Goal: Task Accomplishment & Management: Manage account settings

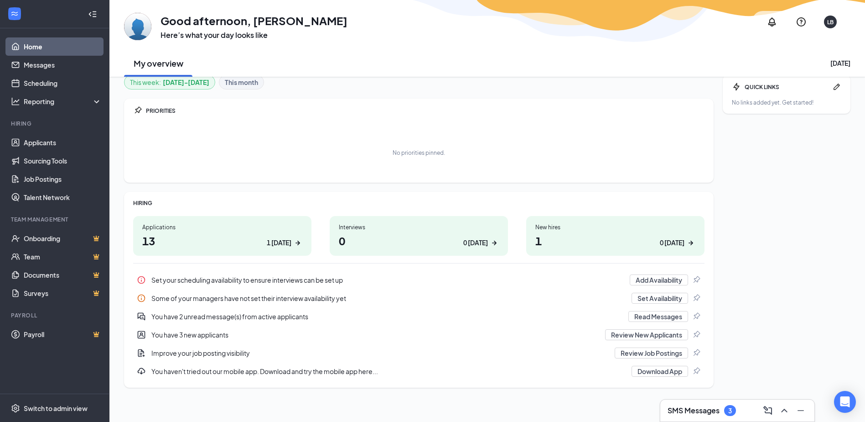
scroll to position [11, 0]
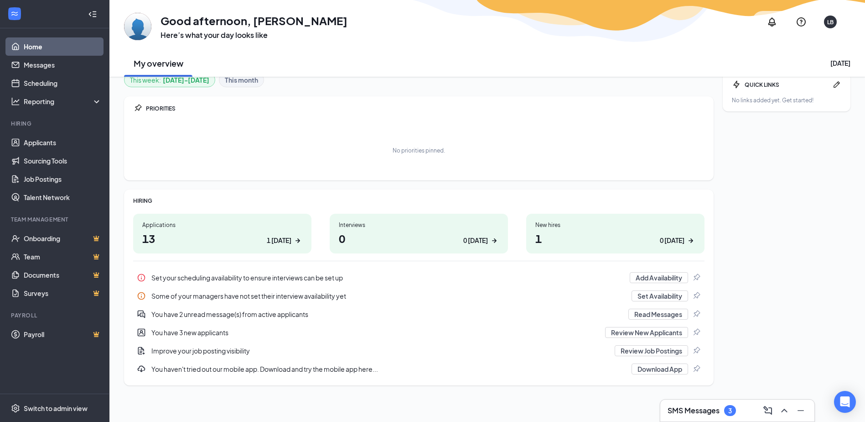
click at [728, 408] on div "3" at bounding box center [730, 410] width 12 height 11
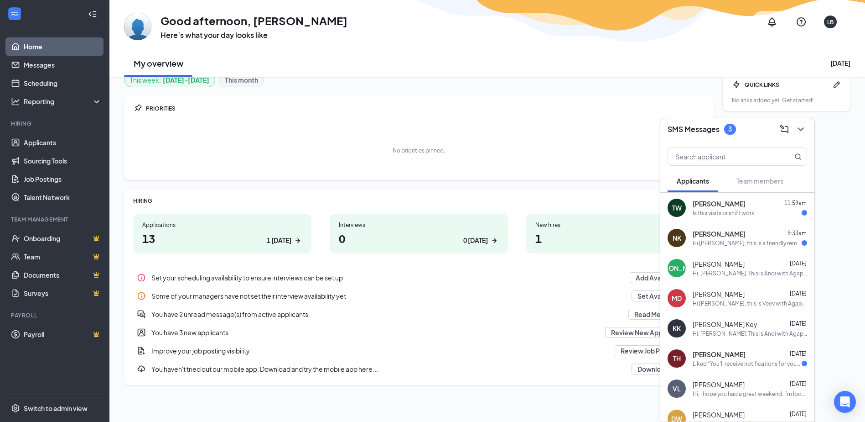
click at [749, 242] on div "Hi [PERSON_NAME], this is a friendly reminder. To move forward with your applic…" at bounding box center [747, 243] width 109 height 8
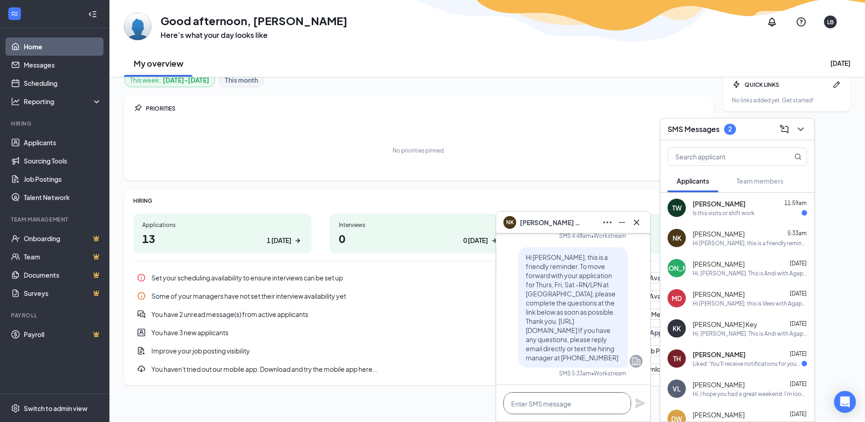
click at [552, 400] on textarea at bounding box center [568, 403] width 128 height 22
click at [760, 208] on div "[PERSON_NAME] 11:59am" at bounding box center [750, 203] width 115 height 9
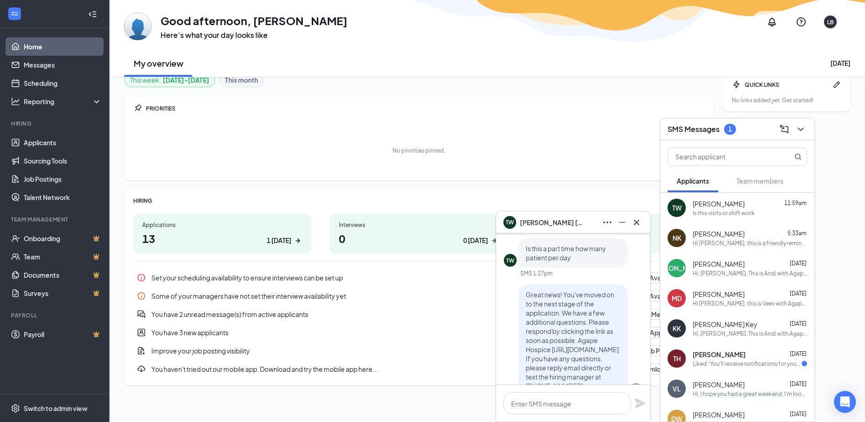
scroll to position [-162, 0]
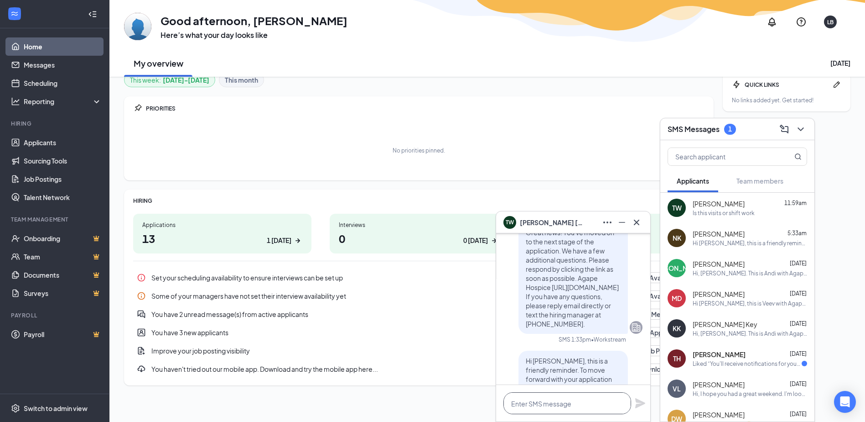
click at [568, 404] on textarea at bounding box center [568, 403] width 128 height 22
click at [572, 401] on textarea "Hi [PERSON_NAME], this is a weekend shift. You would be doing visits as needed …" at bounding box center [568, 394] width 128 height 40
type textarea "Hi [PERSON_NAME], this is a weekend shift. You would be doing visits as needed …"
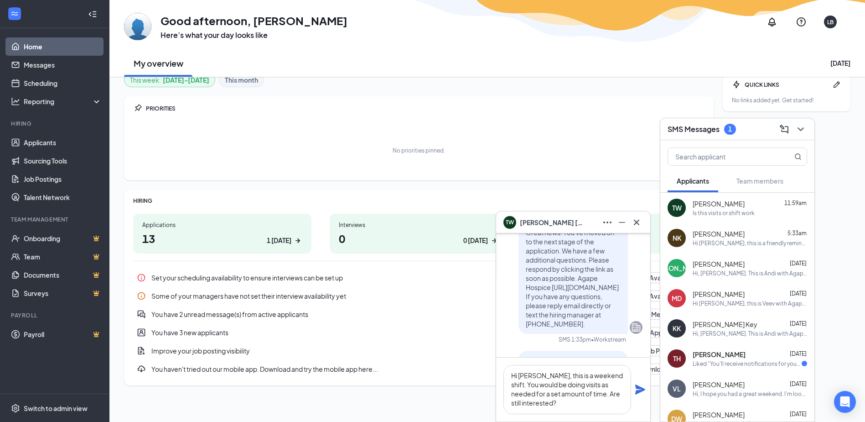
click at [641, 388] on icon "Plane" at bounding box center [640, 389] width 10 height 10
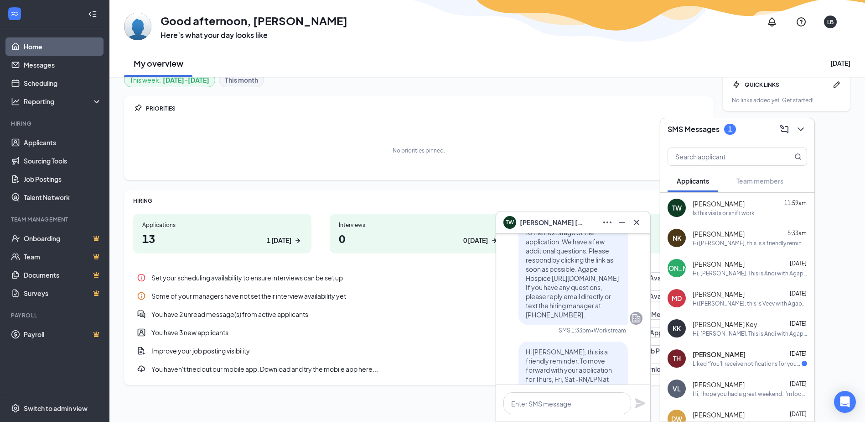
scroll to position [-276, 0]
drag, startPoint x: 739, startPoint y: 240, endPoint x: 733, endPoint y: 240, distance: 6.0
click at [739, 239] on div "Hi [PERSON_NAME], this is a friendly reminder. To move forward with your applic…" at bounding box center [750, 243] width 115 height 8
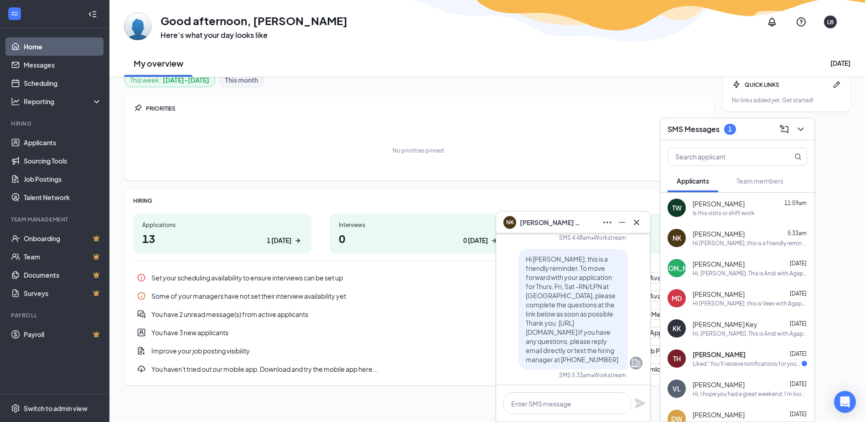
scroll to position [1, 0]
click at [575, 397] on textarea at bounding box center [568, 403] width 128 height 22
click at [548, 401] on textarea at bounding box center [568, 403] width 128 height 22
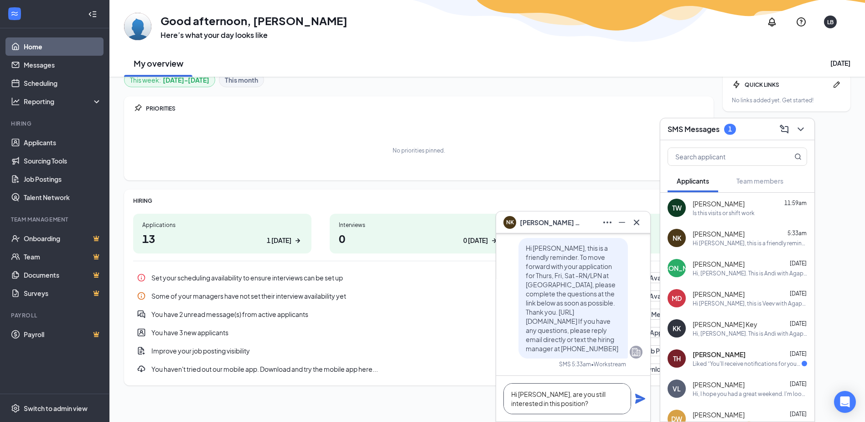
type textarea "Hi [PERSON_NAME], are you still interested in this position?"
click at [641, 396] on icon "Plane" at bounding box center [640, 398] width 10 height 10
click at [735, 362] on div "Liked “You'll receive notifications for your application for Caregiver at Agape…" at bounding box center [747, 363] width 109 height 8
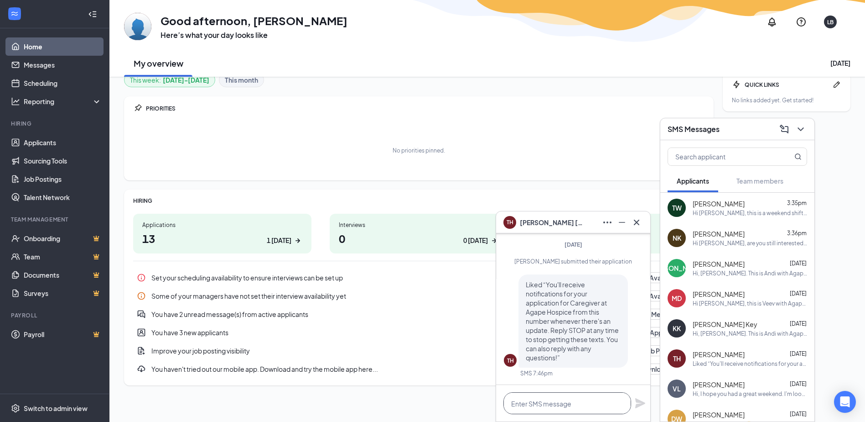
click at [544, 396] on textarea at bounding box center [568, 403] width 128 height 22
click at [637, 221] on icon "Cross" at bounding box center [636, 222] width 11 height 11
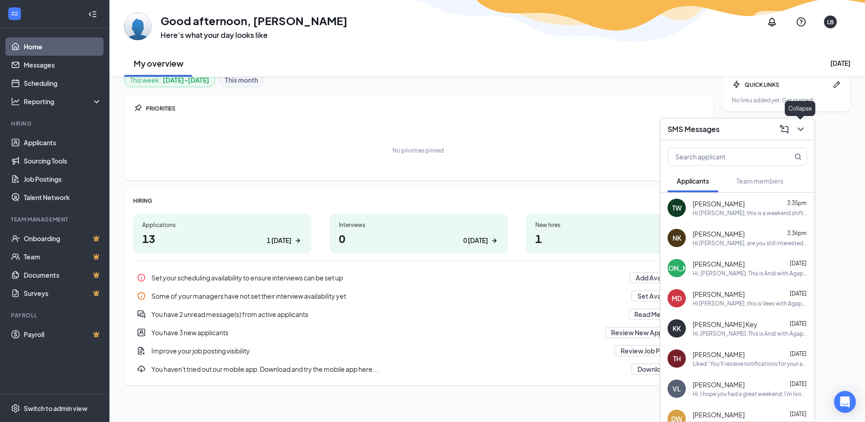
click at [802, 125] on icon "ChevronDown" at bounding box center [801, 129] width 11 height 11
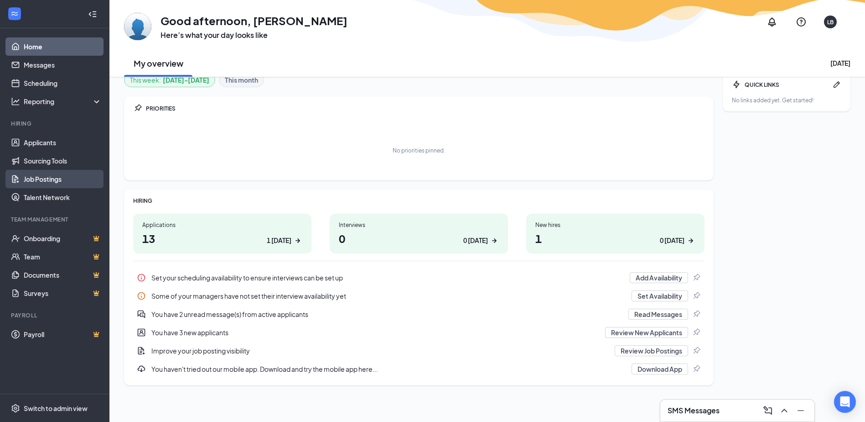
click at [43, 179] on link "Job Postings" at bounding box center [63, 179] width 78 height 18
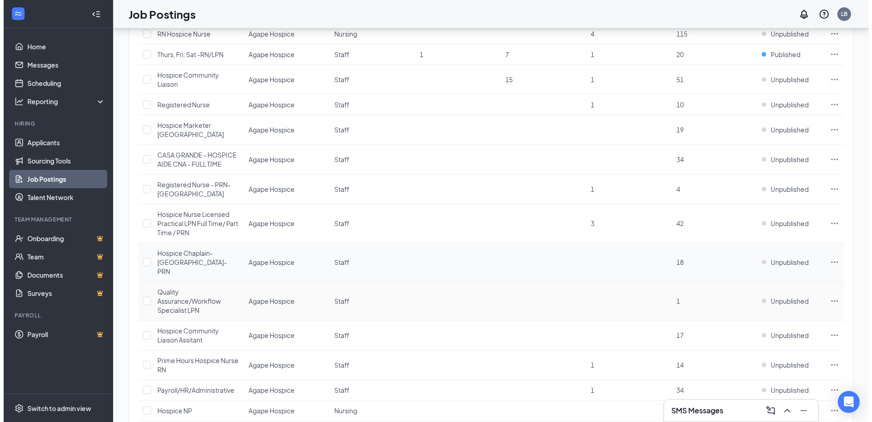
scroll to position [576, 0]
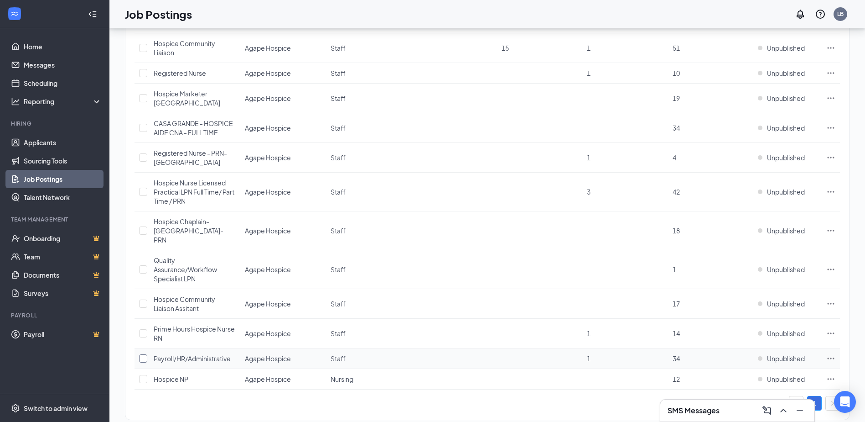
click at [143, 354] on input "checkbox" at bounding box center [143, 358] width 8 height 8
checkbox input "true"
click at [831, 354] on icon "Ellipses" at bounding box center [831, 358] width 9 height 9
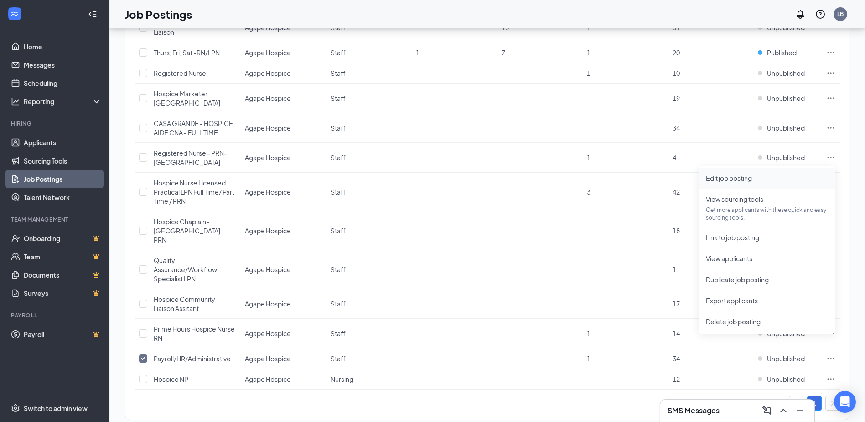
click at [750, 177] on span "Edit job posting" at bounding box center [729, 178] width 46 height 8
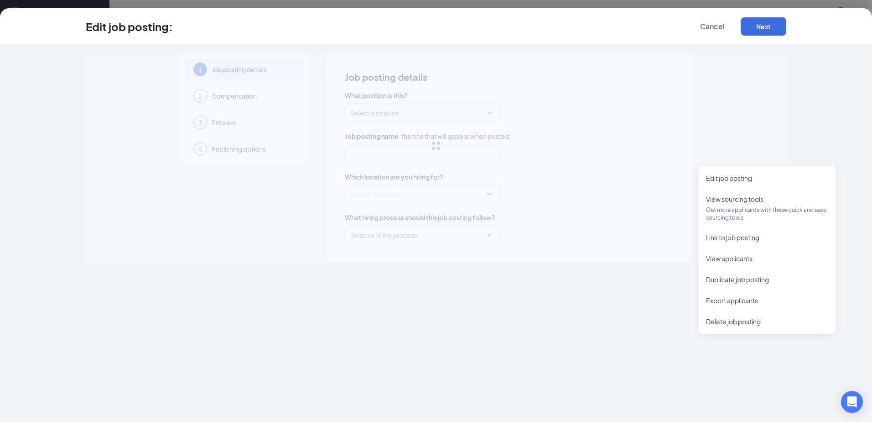
type input "Payroll/HR/Administrative"
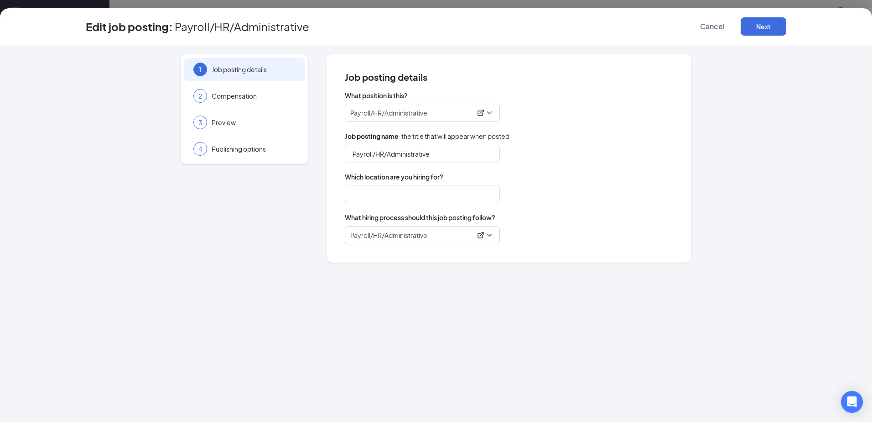
type input "Agape Hospice"
click at [230, 96] on span "Compensation" at bounding box center [254, 95] width 84 height 9
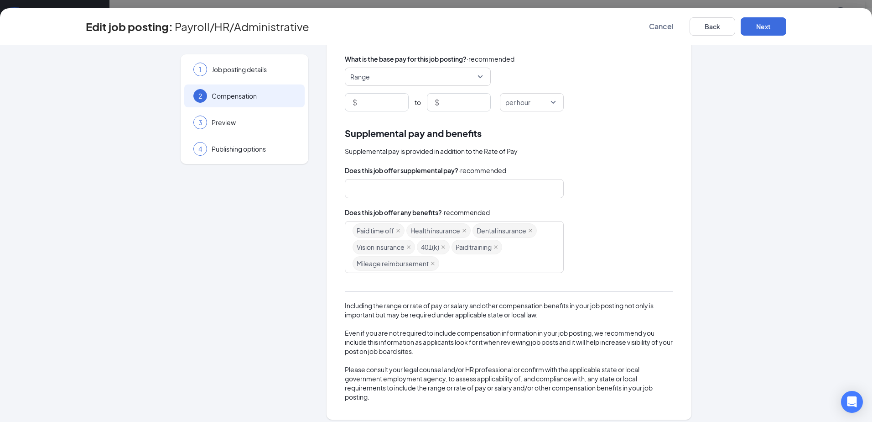
scroll to position [87, 0]
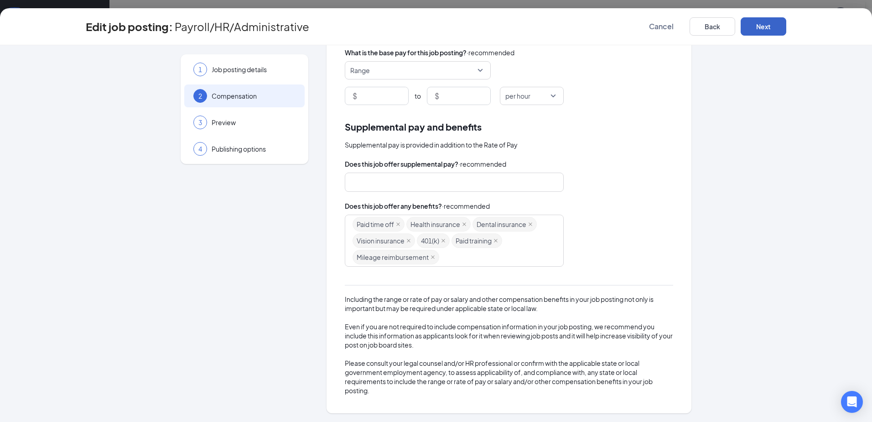
click at [769, 20] on button "Next" at bounding box center [764, 26] width 46 height 18
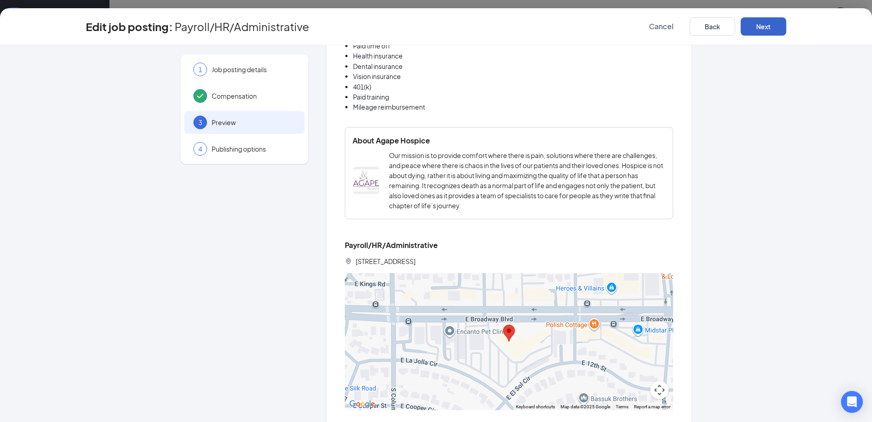
scroll to position [579, 0]
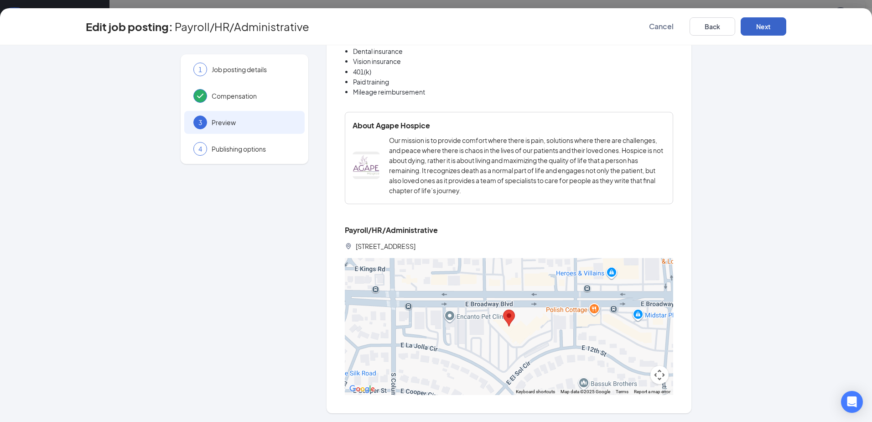
click at [771, 27] on button "Next" at bounding box center [764, 26] width 46 height 18
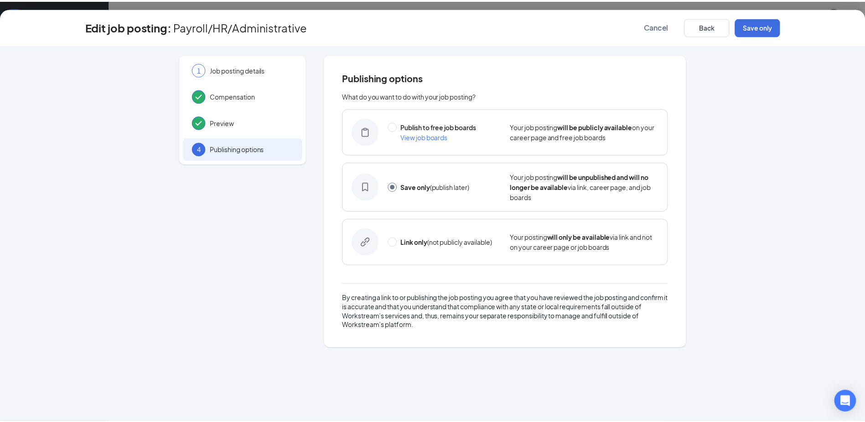
scroll to position [0, 0]
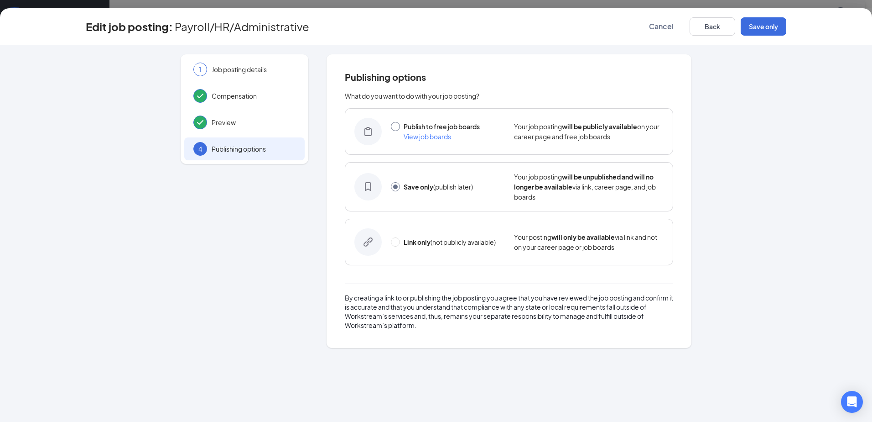
click at [396, 128] on input "radio" at bounding box center [395, 126] width 9 height 9
radio input "true"
radio input "false"
click at [768, 29] on button "Publish" at bounding box center [764, 26] width 46 height 18
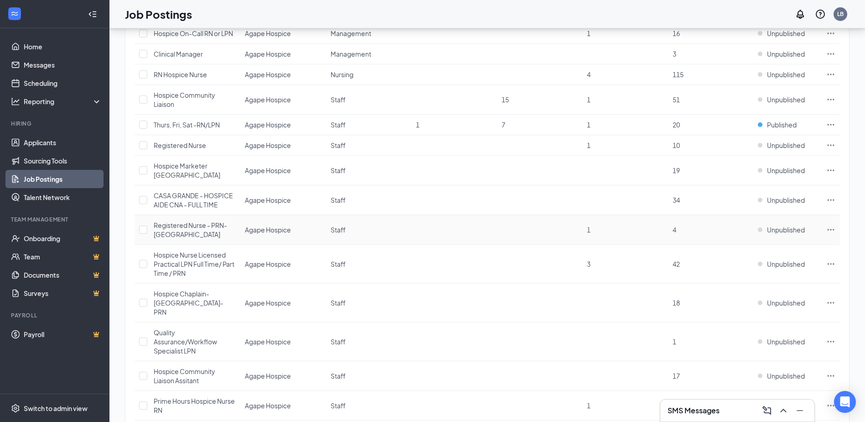
scroll to position [348, 0]
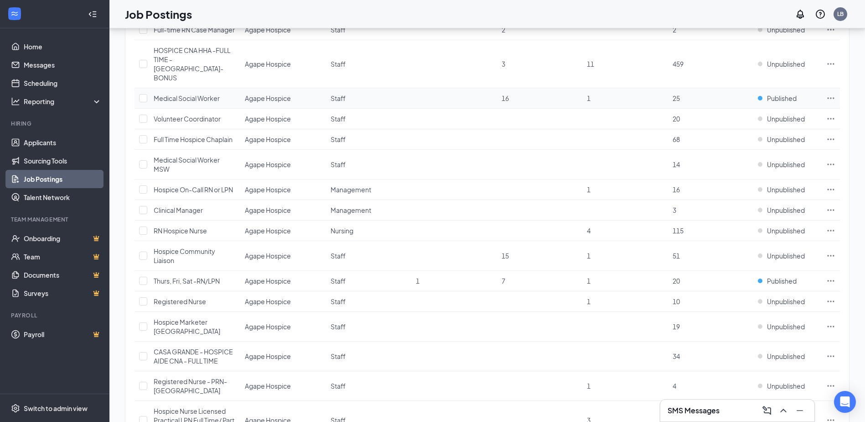
click at [677, 94] on span "25" at bounding box center [676, 98] width 7 height 8
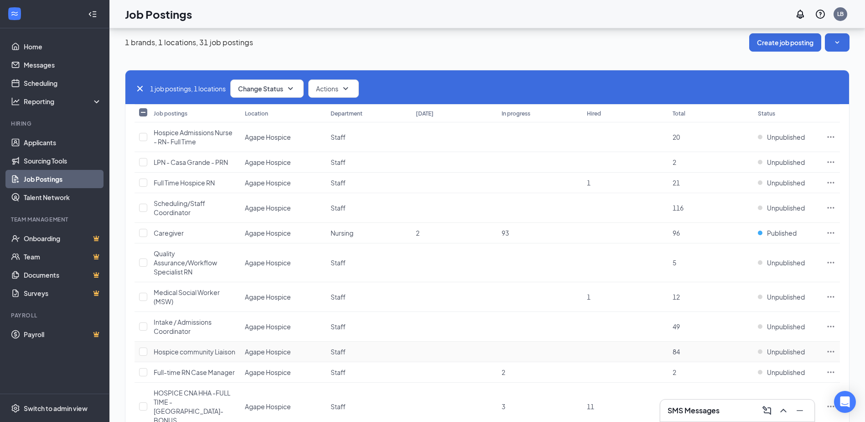
scroll to position [0, 0]
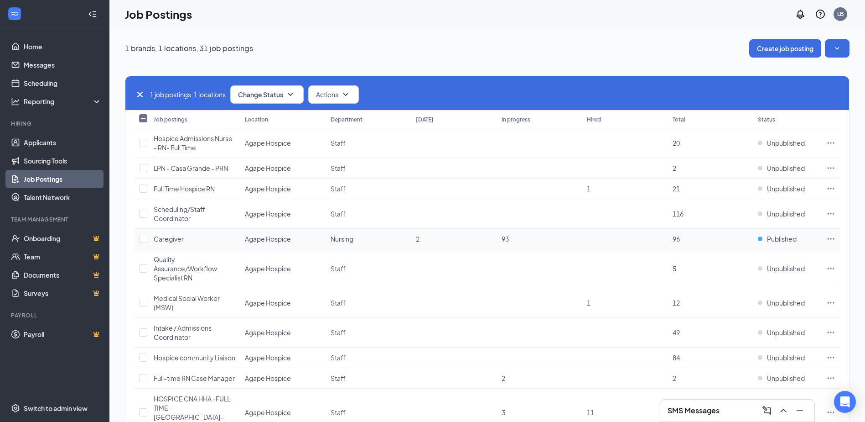
click at [667, 241] on td at bounding box center [626, 239] width 86 height 21
click at [669, 240] on td "96" at bounding box center [711, 239] width 86 height 21
click at [779, 235] on span "Published" at bounding box center [782, 238] width 30 height 9
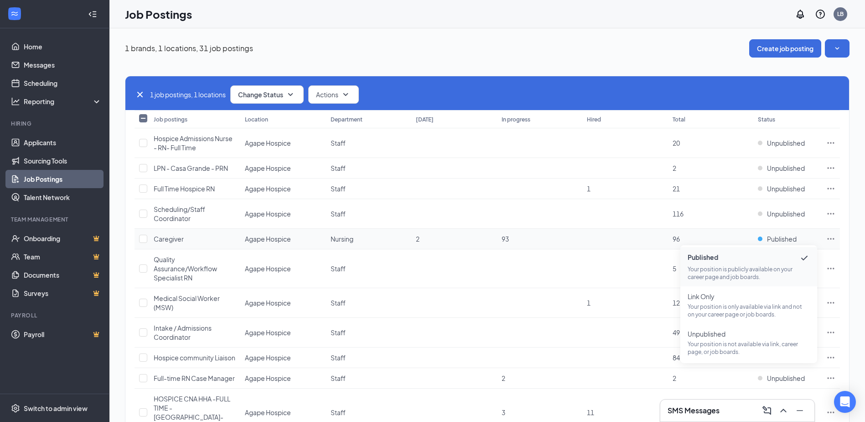
click at [601, 236] on td at bounding box center [626, 239] width 86 height 21
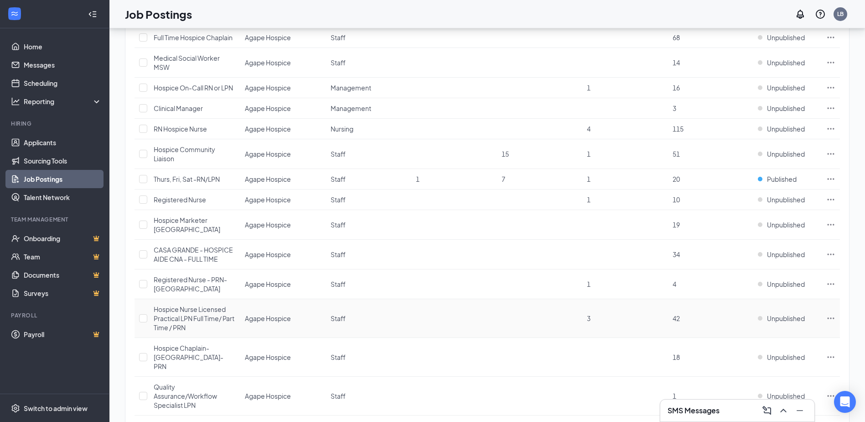
scroll to position [576, 0]
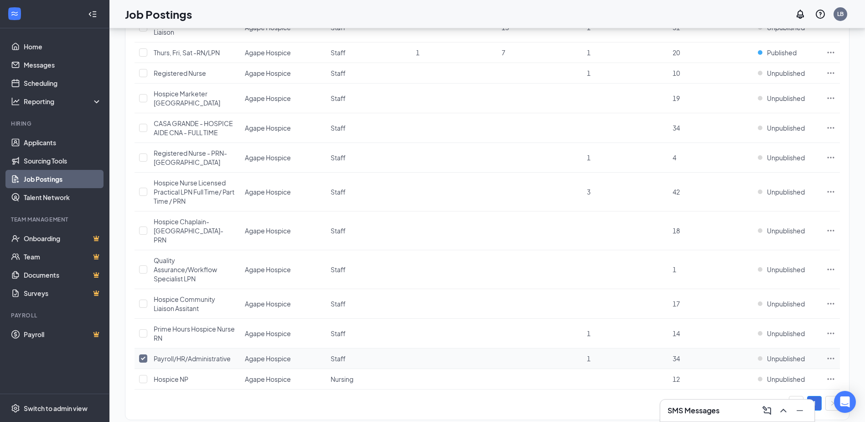
click at [835, 354] on icon "Ellipses" at bounding box center [831, 358] width 9 height 9
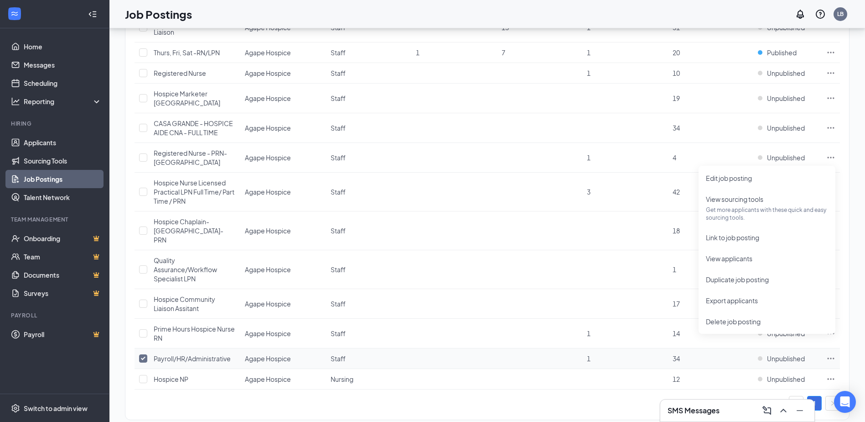
drag, startPoint x: 738, startPoint y: 344, endPoint x: 722, endPoint y: 354, distance: 18.8
click at [738, 348] on td "34" at bounding box center [711, 358] width 86 height 21
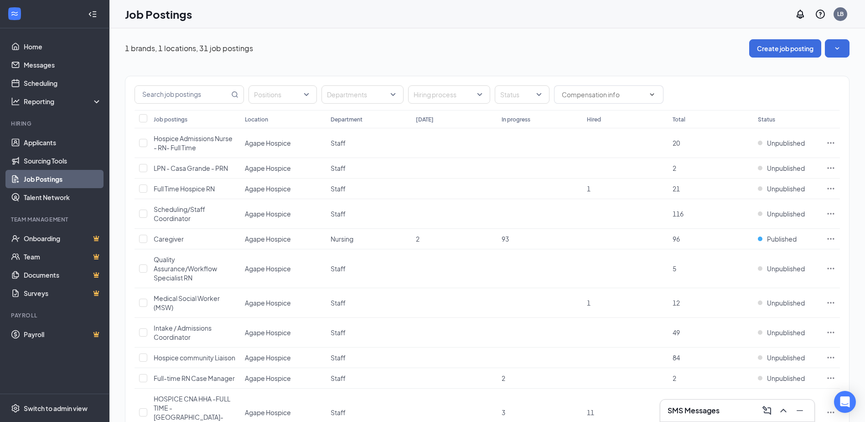
click at [787, 117] on th "Status" at bounding box center [788, 119] width 68 height 18
click at [760, 120] on th "Status" at bounding box center [788, 119] width 68 height 18
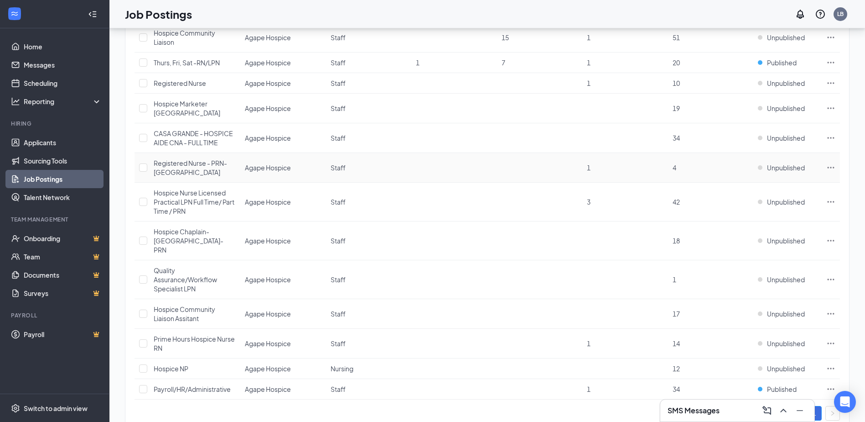
scroll to position [576, 0]
